Goal: Task Accomplishment & Management: Use online tool/utility

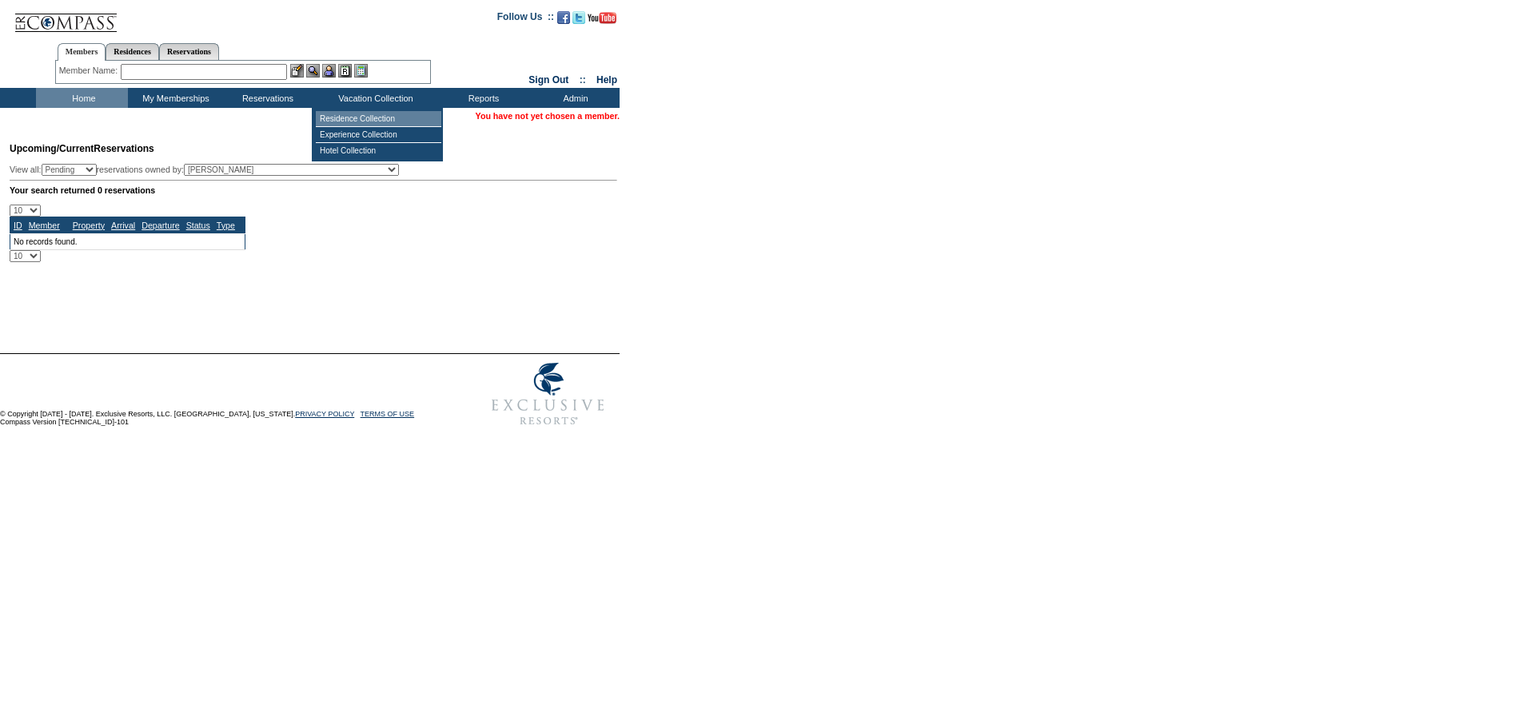
click at [372, 110] on table "Residence Collection Experience Collection Hotel Collection" at bounding box center [377, 135] width 131 height 54
click at [374, 113] on td "Residence Collection" at bounding box center [378, 119] width 125 height 16
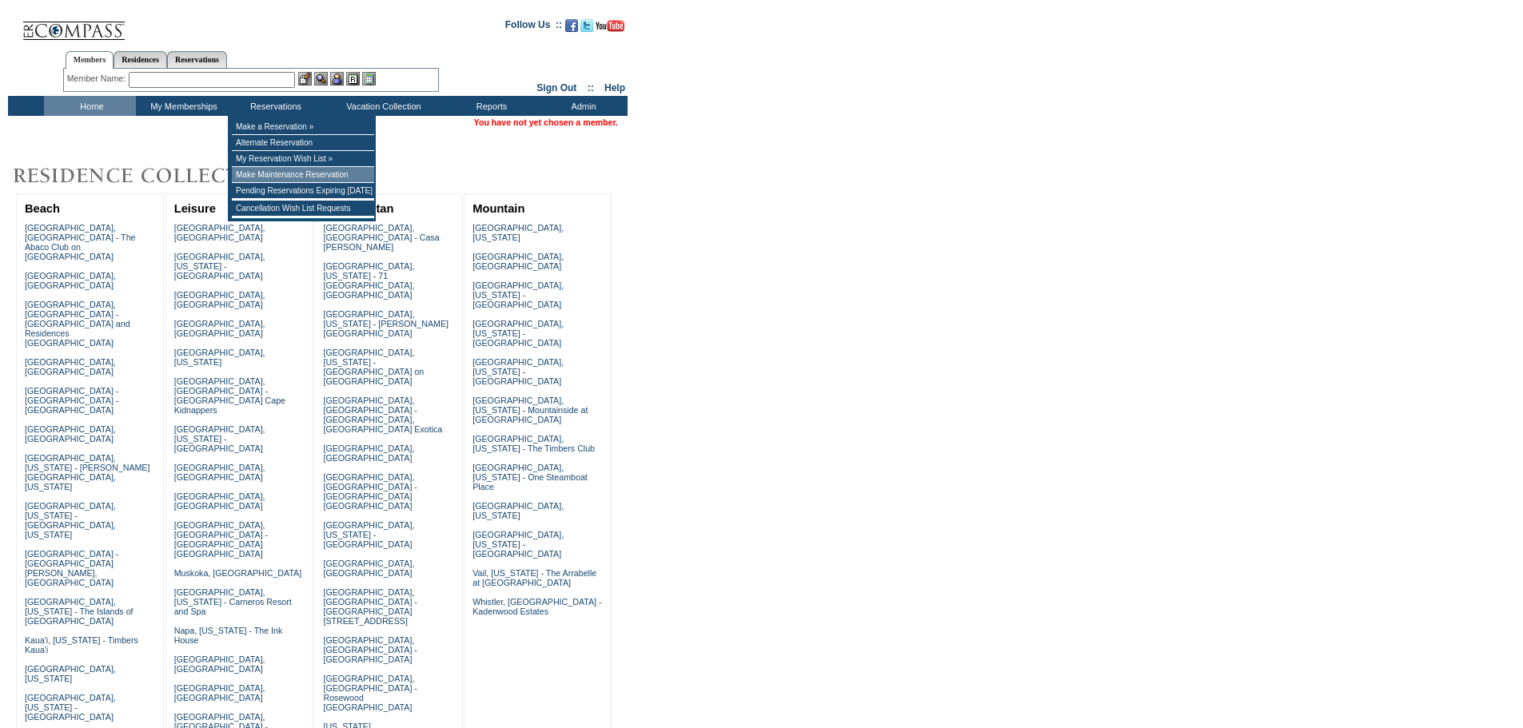
click at [299, 177] on td "Make Maintenance Reservation" at bounding box center [303, 175] width 142 height 16
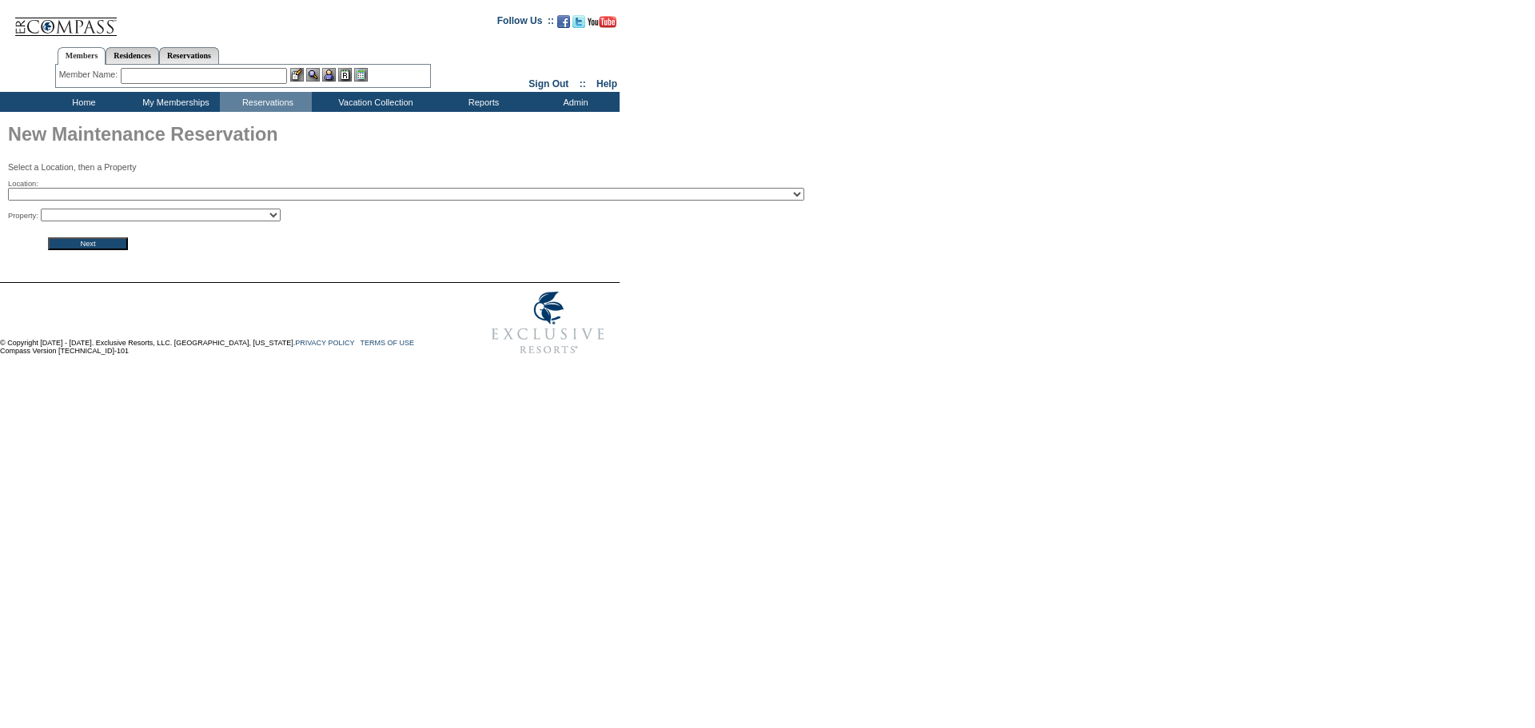
click at [288, 200] on select "2024 The Founders Cup - Eden Club Founders Cup 2025 [US_STATE] [GEOGRAPHIC_DATA…" at bounding box center [406, 194] width 796 height 13
select select "28"
click at [8, 189] on select "2024 The Founders Cup - Eden Club Founders Cup 2025 [US_STATE] [GEOGRAPHIC_DATA…" at bounding box center [406, 194] width 796 height 13
